Goal: Subscribe to service/newsletter

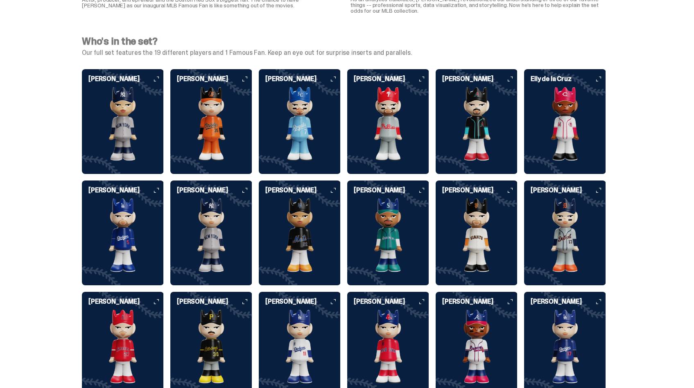
scroll to position [2016, 0]
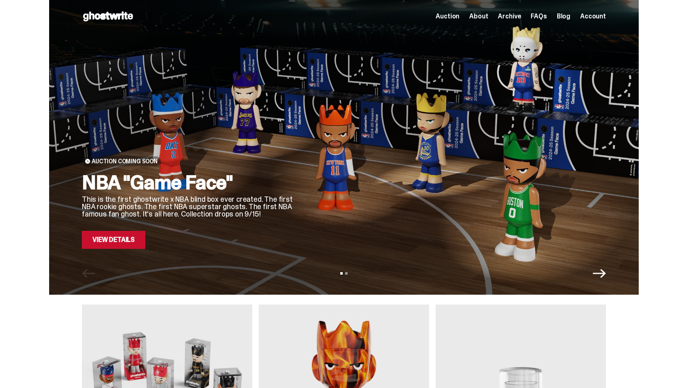
click at [131, 239] on link "View Details" at bounding box center [113, 240] width 63 height 18
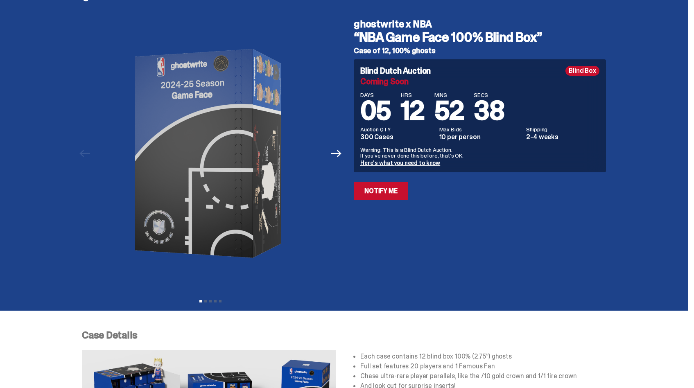
scroll to position [58, 0]
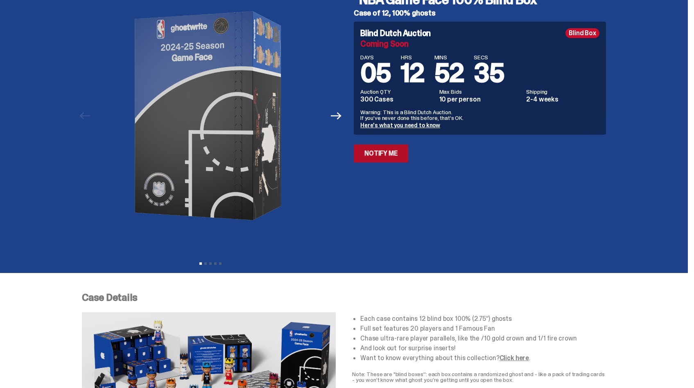
click at [391, 153] on link "Notify Me" at bounding box center [381, 154] width 54 height 18
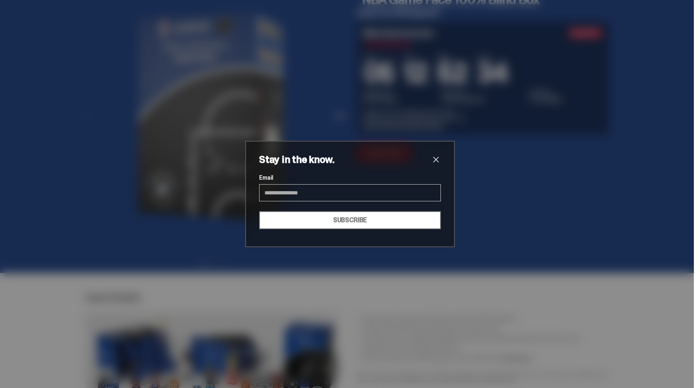
click at [323, 200] on input "Email" at bounding box center [350, 192] width 182 height 17
type input "**********"
click at [334, 220] on button "SUBSCRIBE" at bounding box center [350, 220] width 182 height 18
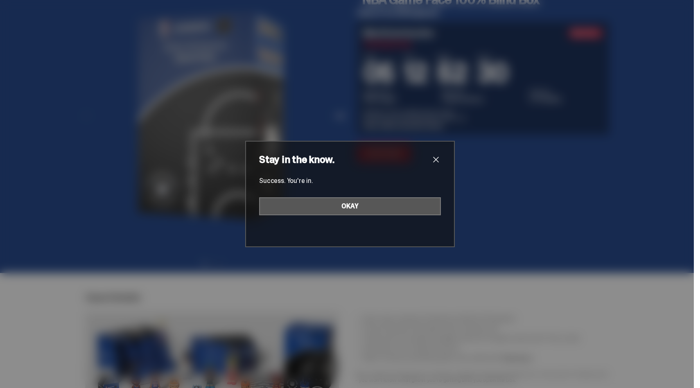
click at [399, 203] on button "OKAY" at bounding box center [350, 206] width 182 height 18
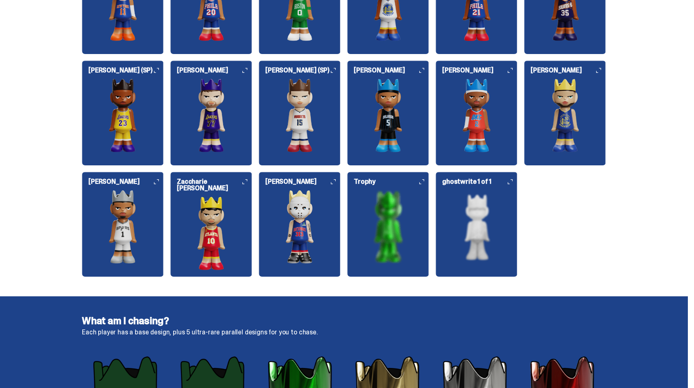
scroll to position [1072, 0]
